Goal: Task Accomplishment & Management: Use online tool/utility

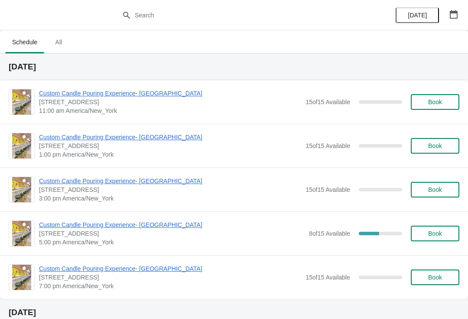
click at [78, 225] on span "Custom Candle Pouring Experience- [GEOGRAPHIC_DATA]" at bounding box center [172, 224] width 266 height 9
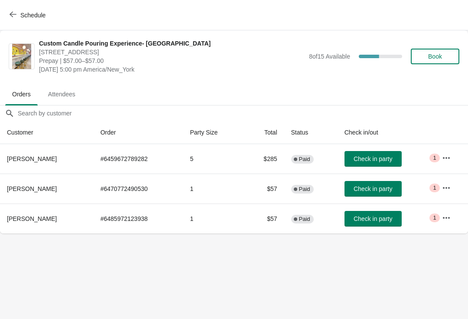
click at [450, 164] on button "button" at bounding box center [447, 158] width 16 height 16
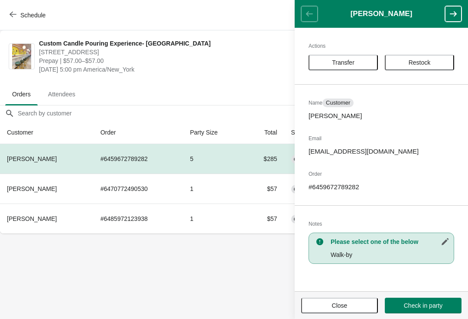
click at [238, 294] on body "Schedule Custom Candle Pouring Experience- Delray Beach 415 East Atlantic Avenu…" at bounding box center [234, 159] width 468 height 319
click at [344, 312] on button "Close" at bounding box center [339, 306] width 77 height 16
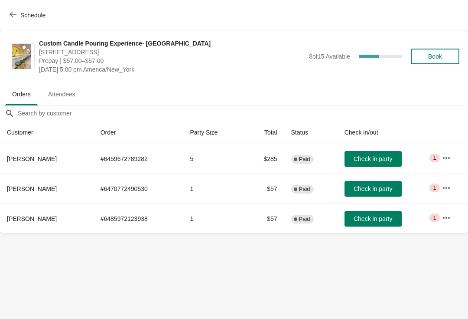
click at [445, 161] on icon "button" at bounding box center [446, 158] width 9 height 9
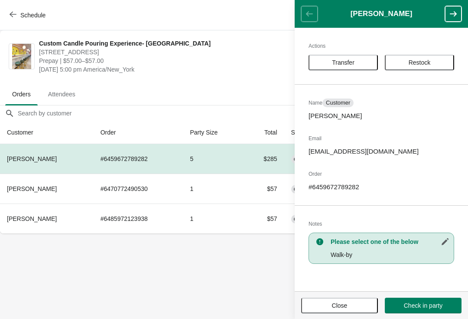
click at [357, 55] on button "Transfer" at bounding box center [343, 63] width 69 height 16
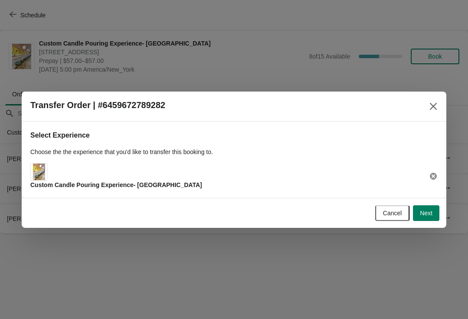
click at [94, 177] on div "Custom Candle Pouring Experience- [GEOGRAPHIC_DATA]" at bounding box center [116, 176] width 172 height 26
click at [51, 181] on span "Custom Candle Pouring Experience- [GEOGRAPHIC_DATA]" at bounding box center [116, 184] width 172 height 7
click at [52, 177] on div "Custom Candle Pouring Experience- [GEOGRAPHIC_DATA]" at bounding box center [116, 176] width 172 height 26
click at [434, 217] on button "Next" at bounding box center [426, 213] width 26 height 16
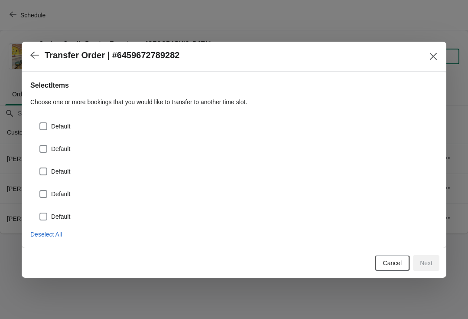
click at [52, 219] on span "Default" at bounding box center [60, 216] width 19 height 9
click at [40, 213] on input "Default" at bounding box center [39, 213] width 0 height 0
checkbox input "true"
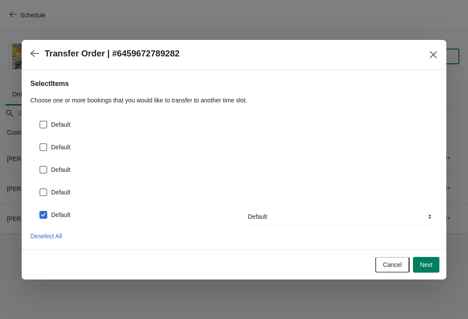
click at [52, 191] on span "Default" at bounding box center [60, 192] width 19 height 9
click at [40, 189] on input "Default" at bounding box center [39, 188] width 0 height 0
checkbox input "true"
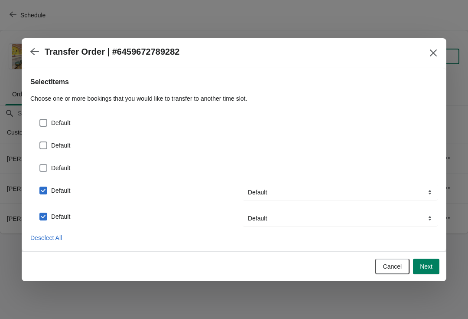
click at [54, 172] on label "Default" at bounding box center [54, 168] width 31 height 12
click at [40, 164] on input "Default" at bounding box center [39, 164] width 0 height 0
checkbox input "true"
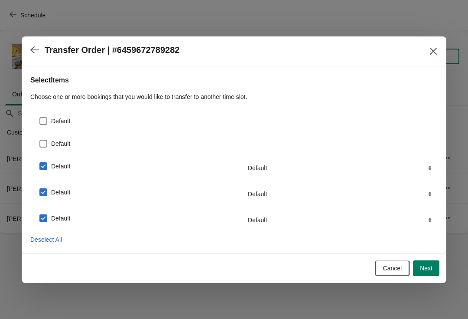
click at [55, 149] on label "Default" at bounding box center [54, 144] width 31 height 12
click at [40, 140] on input "Default" at bounding box center [39, 140] width 0 height 0
checkbox input "true"
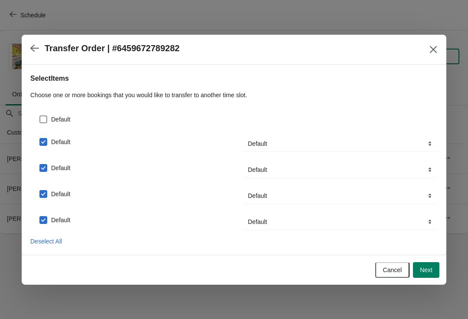
click at [51, 118] on label "Default" at bounding box center [54, 119] width 31 height 12
click at [40, 116] on input "Default" at bounding box center [39, 115] width 0 height 0
checkbox input "true"
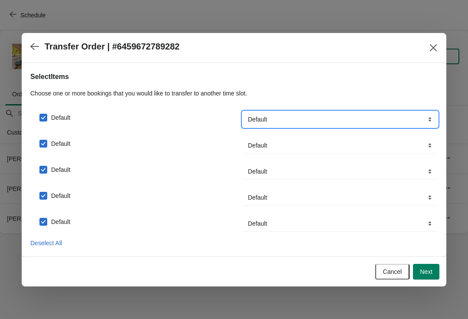
click at [381, 111] on select "Default" at bounding box center [340, 119] width 195 height 16
click at [432, 278] on button "Next" at bounding box center [426, 272] width 26 height 16
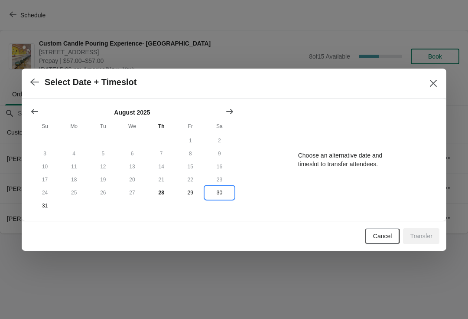
click at [220, 196] on button "30" at bounding box center [219, 192] width 29 height 13
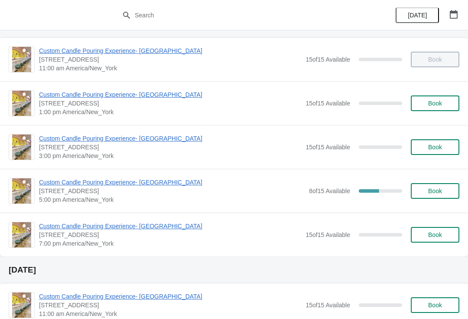
scroll to position [52, 0]
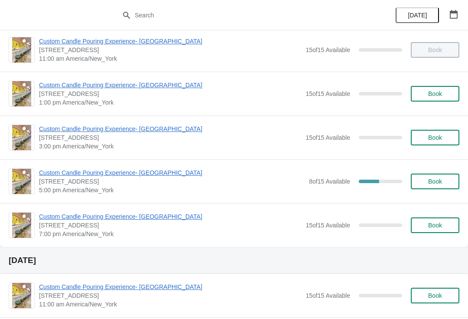
click at [156, 174] on span "Custom Candle Pouring Experience- [GEOGRAPHIC_DATA]" at bounding box center [172, 172] width 266 height 9
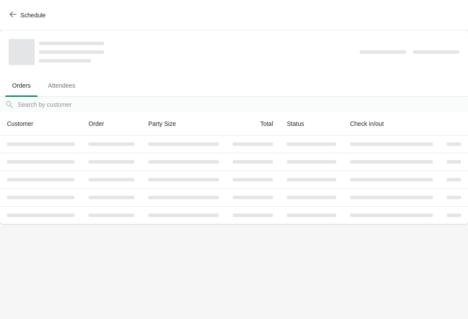
scroll to position [0, 0]
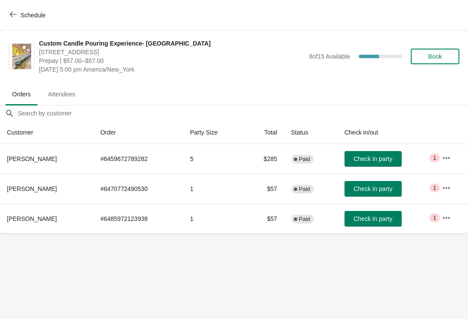
click at [448, 188] on icon "button" at bounding box center [446, 187] width 9 height 9
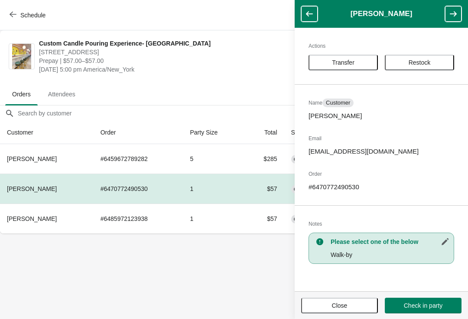
click at [344, 62] on span "Transfer" at bounding box center [343, 62] width 23 height 7
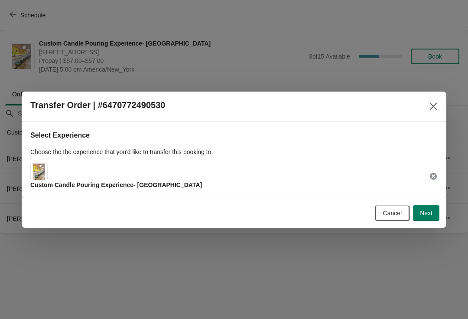
click at [421, 217] on button "Next" at bounding box center [426, 213] width 26 height 16
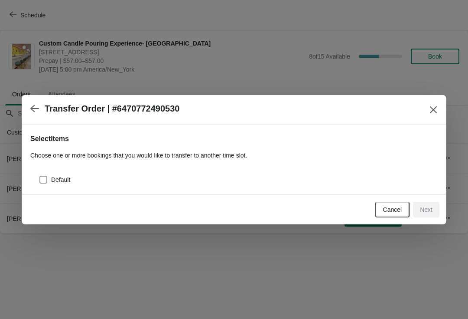
click at [52, 185] on label "Default" at bounding box center [54, 180] width 31 height 12
click at [40, 176] on input "Default" at bounding box center [39, 176] width 0 height 0
checkbox input "true"
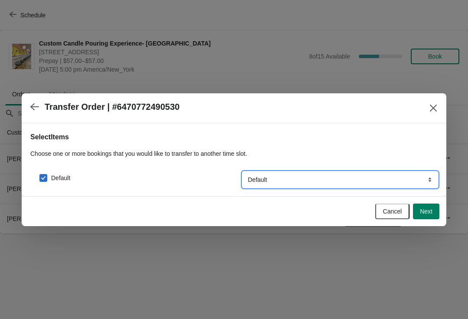
click at [301, 182] on select "Default" at bounding box center [340, 180] width 195 height 16
click at [435, 212] on button "Next" at bounding box center [426, 211] width 26 height 16
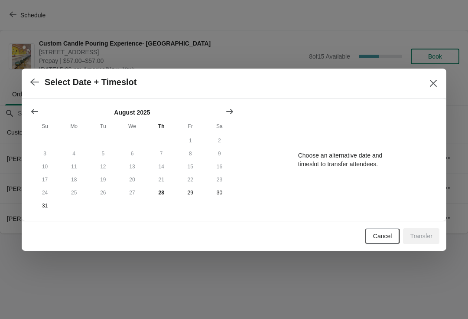
click at [229, 114] on icon "Show next month, September 2025" at bounding box center [230, 111] width 9 height 9
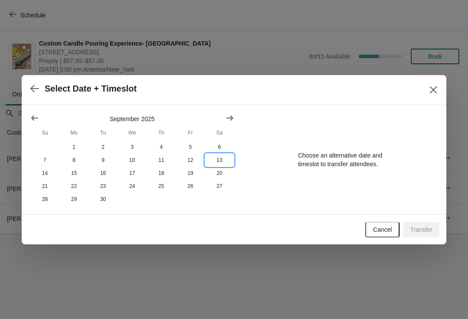
click at [217, 163] on button "13" at bounding box center [219, 160] width 29 height 13
